Goal: Transaction & Acquisition: Book appointment/travel/reservation

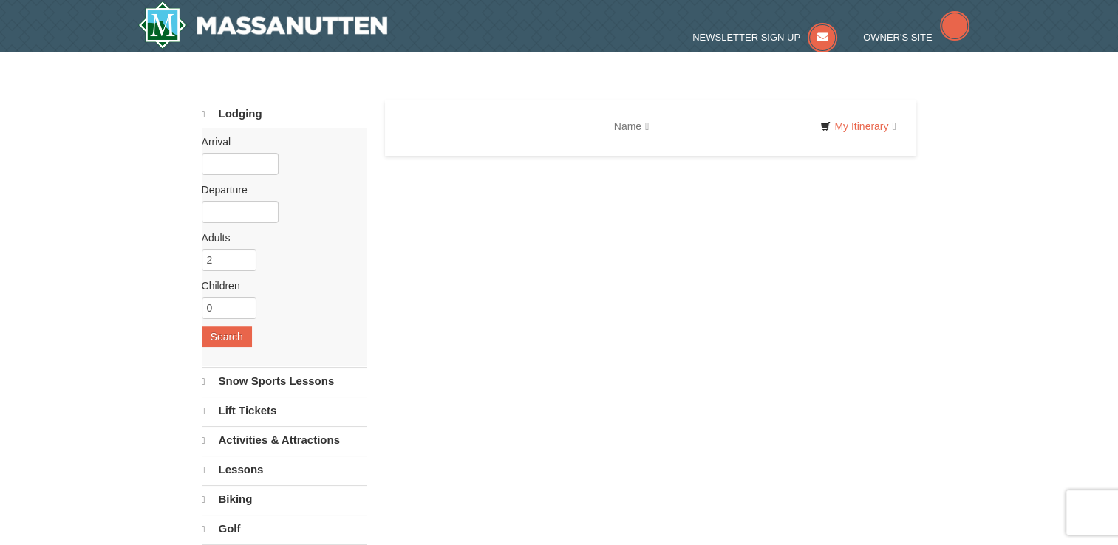
select select "10"
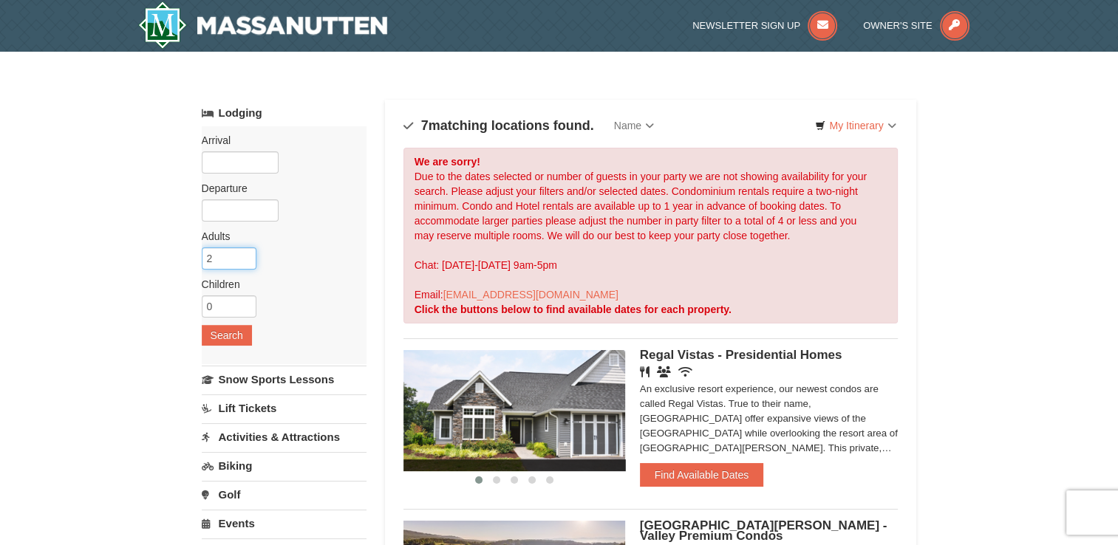
drag, startPoint x: 221, startPoint y: 257, endPoint x: 194, endPoint y: 256, distance: 26.6
type input "3"
click at [221, 336] on button "Search" at bounding box center [227, 335] width 50 height 21
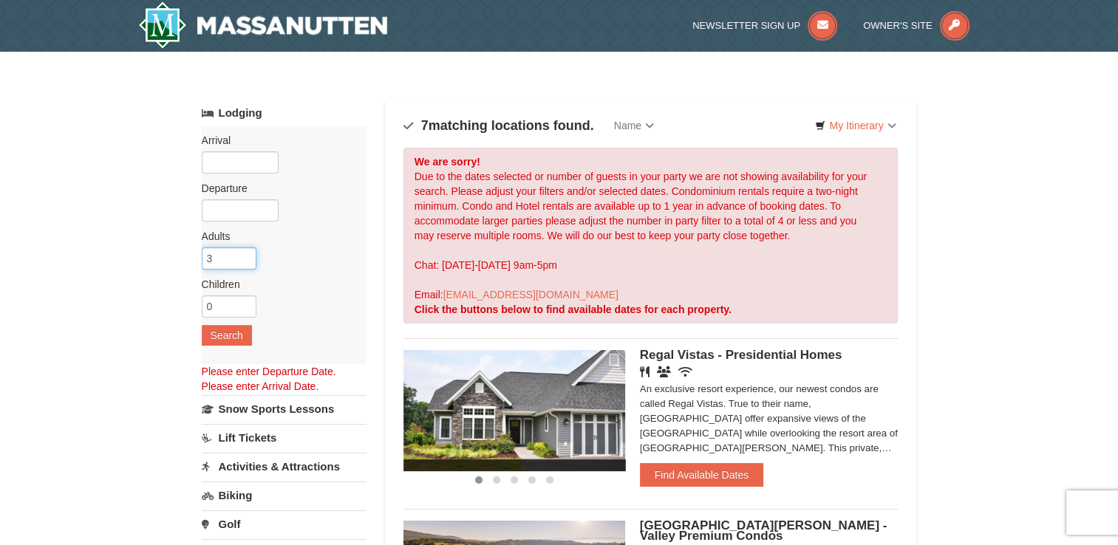
click at [217, 262] on input "3" at bounding box center [229, 259] width 55 height 22
type input "4"
click at [229, 334] on button "Search" at bounding box center [227, 335] width 50 height 21
click at [229, 156] on input "text" at bounding box center [240, 162] width 77 height 22
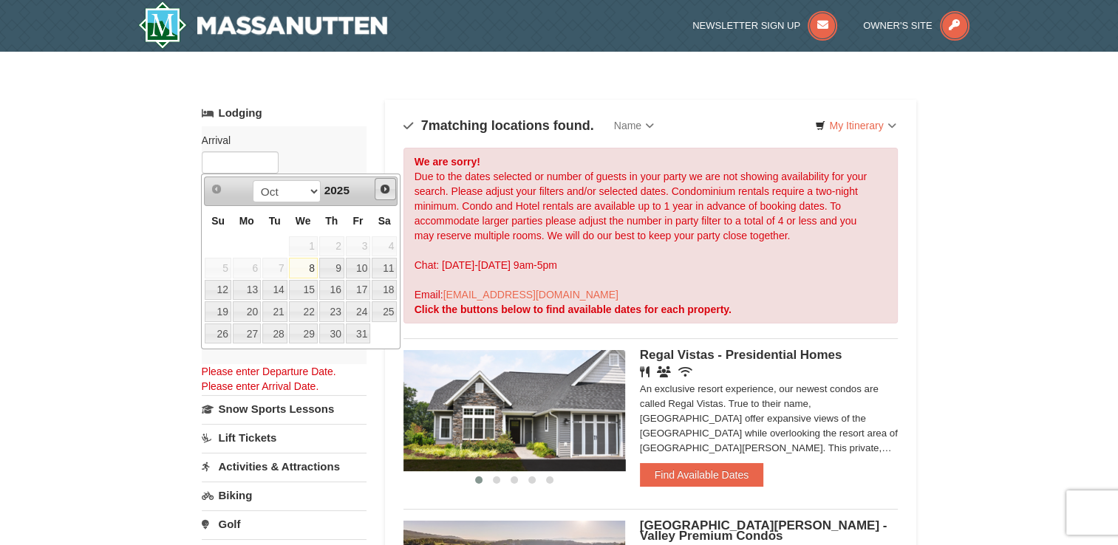
click at [385, 189] on span "Next" at bounding box center [385, 189] width 12 height 12
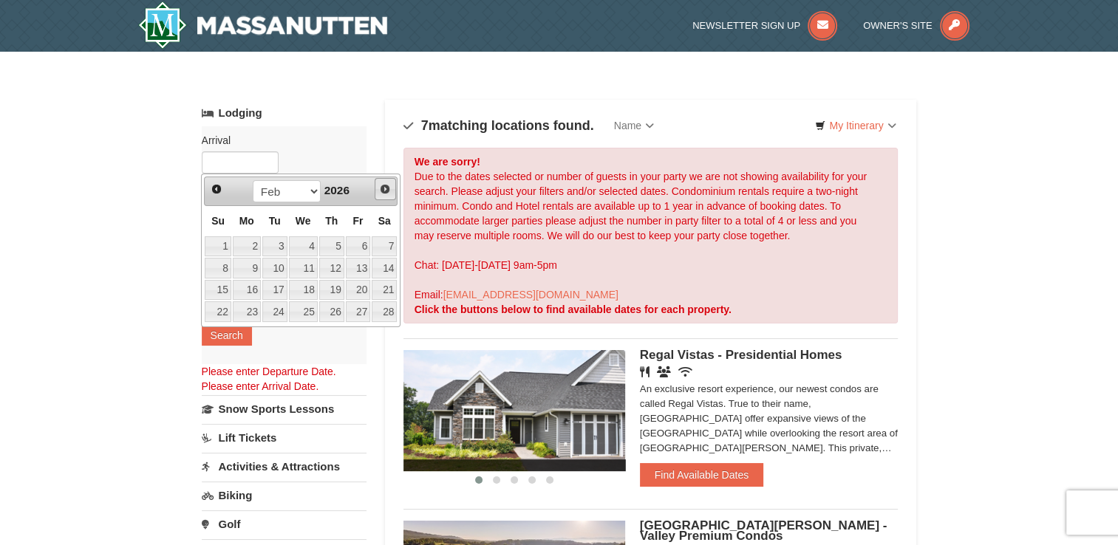
click at [385, 189] on span "Next" at bounding box center [385, 189] width 12 height 12
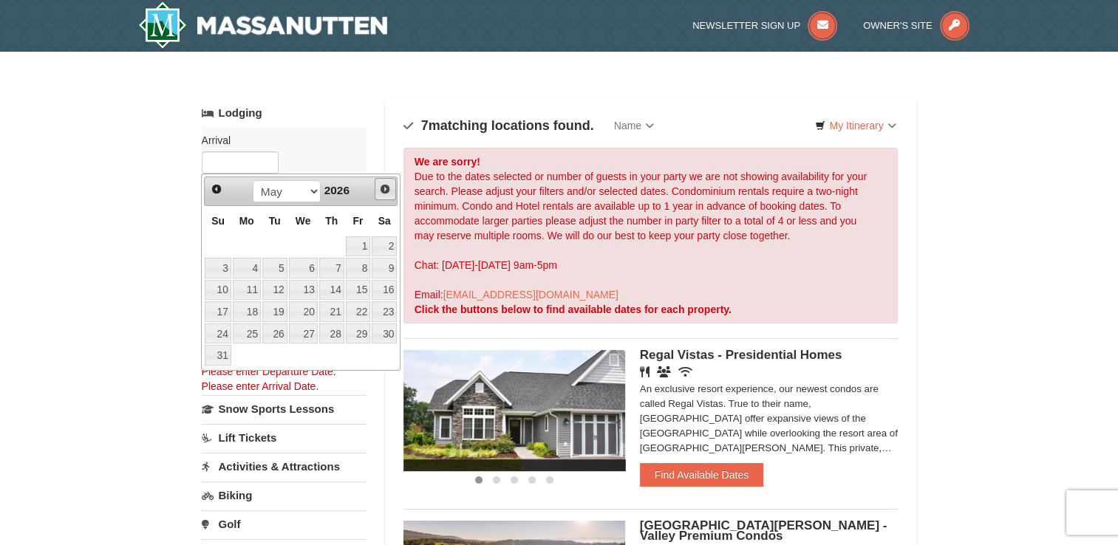
click at [385, 189] on span "Next" at bounding box center [385, 189] width 12 height 12
click at [334, 270] on link "6" at bounding box center [331, 268] width 25 height 21
type input "08/06/2026"
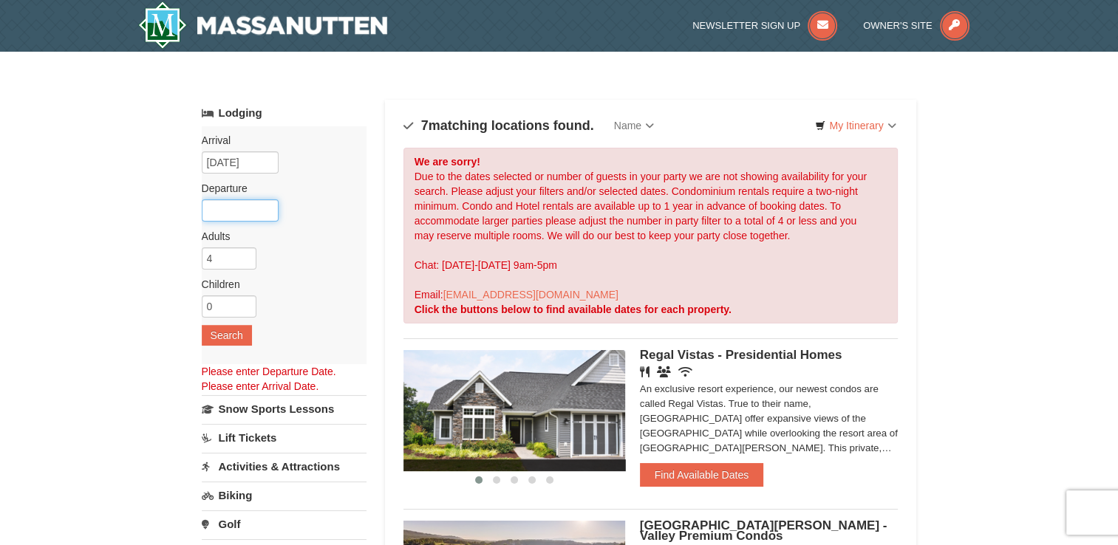
click at [216, 211] on input "text" at bounding box center [240, 211] width 77 height 22
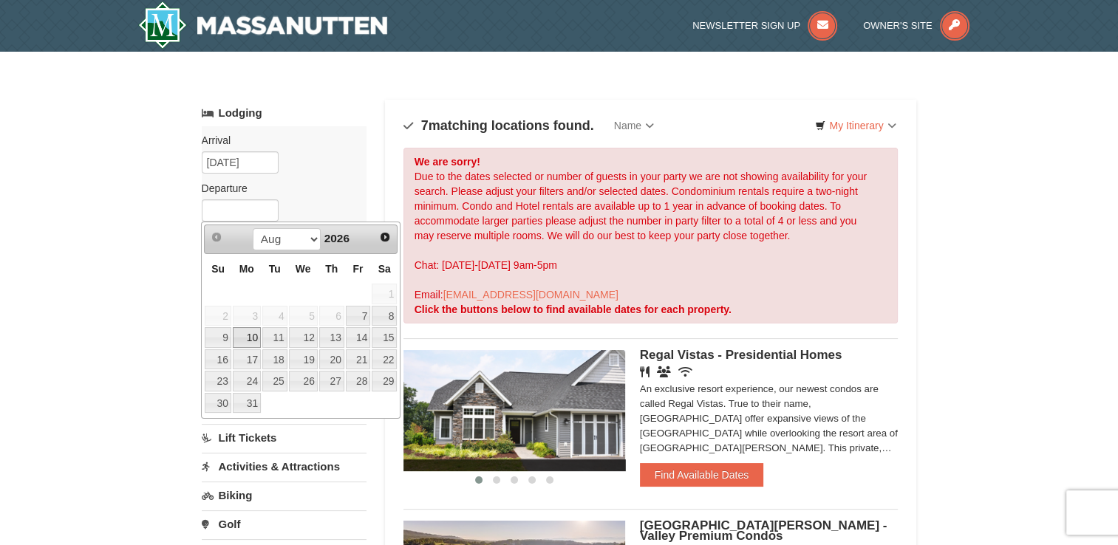
click at [245, 337] on link "10" at bounding box center [247, 337] width 28 height 21
type input "08/10/2026"
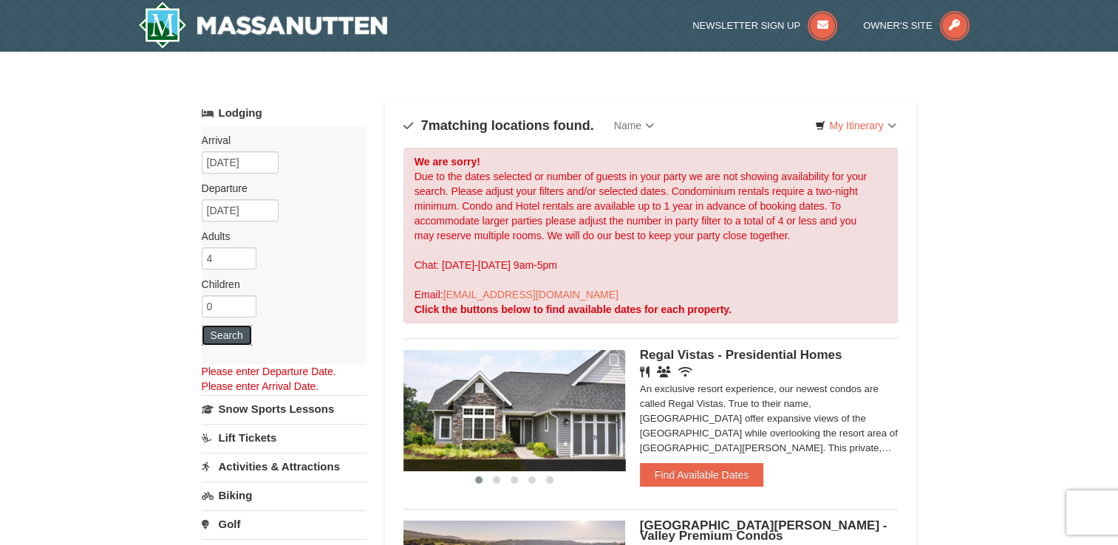
click at [231, 339] on button "Search" at bounding box center [227, 335] width 50 height 21
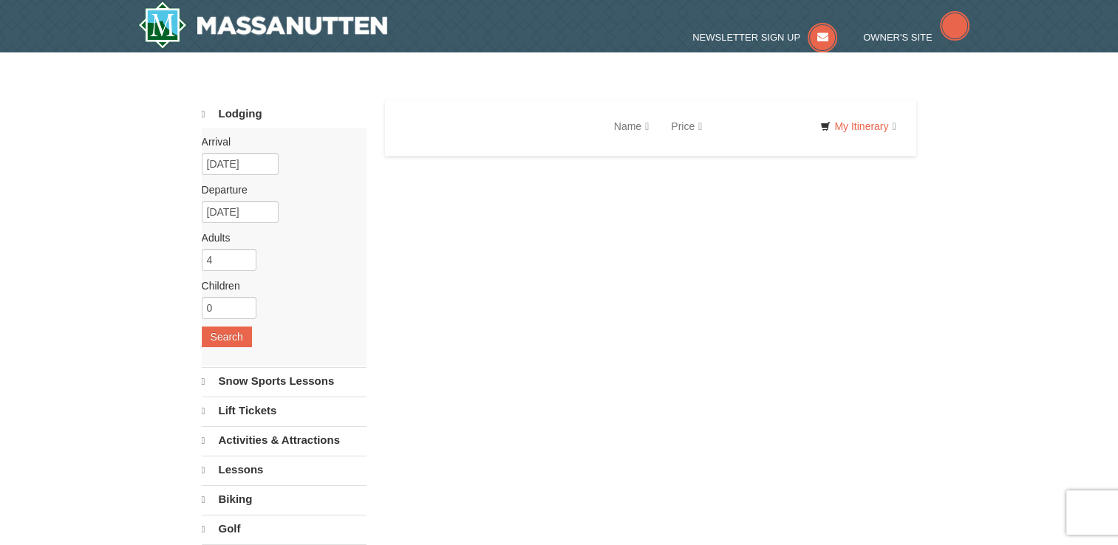
select select "10"
